Goal: Check status: Check status

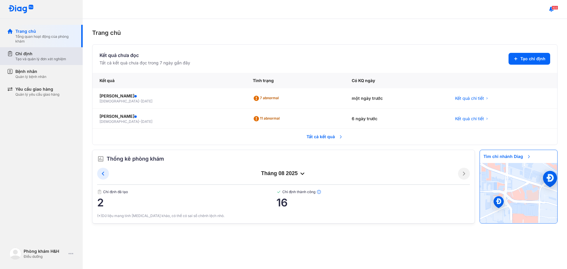
click at [33, 56] on div "Chỉ định" at bounding box center [40, 54] width 51 height 6
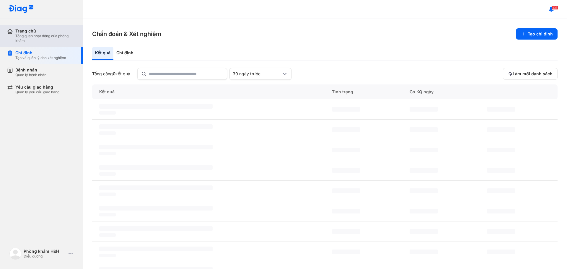
click at [43, 41] on div "Tổng quan hoạt động của phòng khám" at bounding box center [45, 38] width 60 height 9
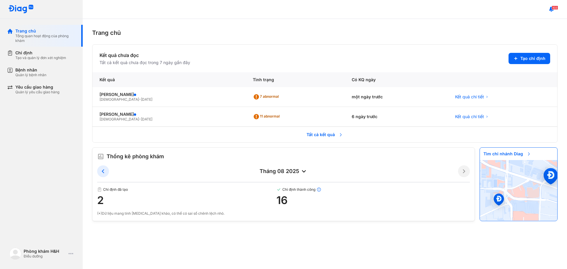
click at [317, 132] on span "Tất cả kết quả" at bounding box center [325, 134] width 44 height 12
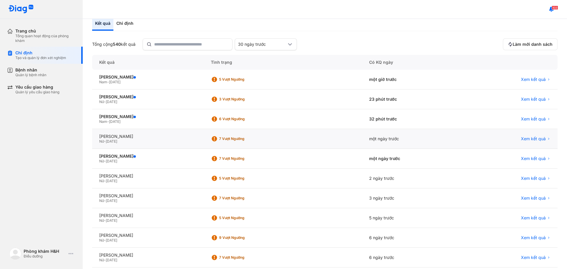
scroll to position [59, 0]
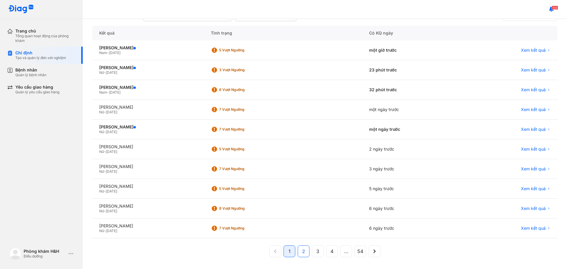
click at [312, 247] on button "2" at bounding box center [318, 251] width 12 height 12
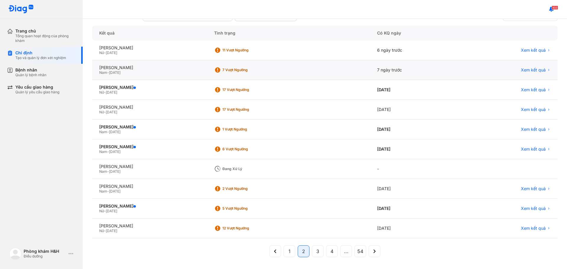
click at [410, 71] on div "7 ngày trước" at bounding box center [414, 70] width 89 height 20
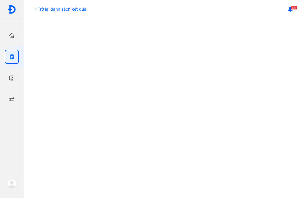
scroll to position [169, 0]
